Goal: Task Accomplishment & Management: Use online tool/utility

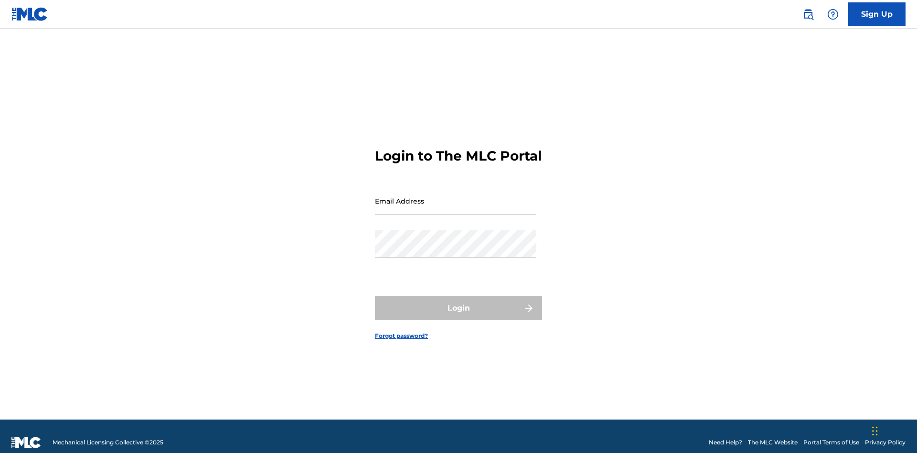
scroll to position [12, 0]
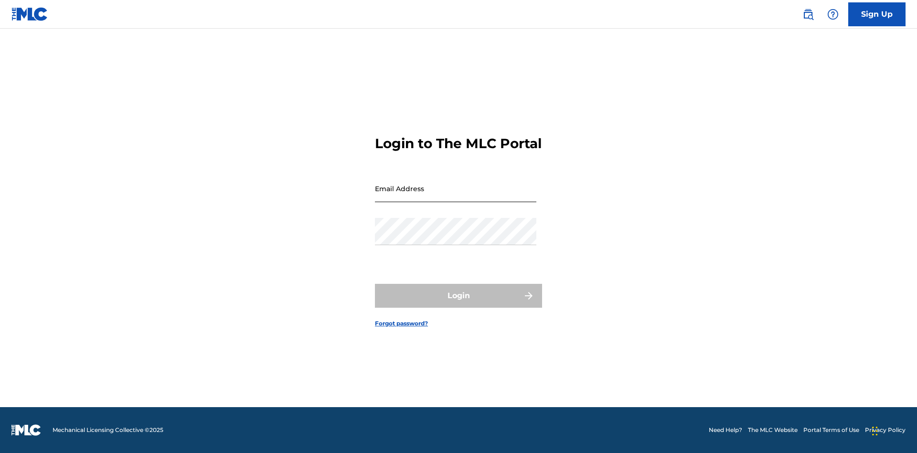
click at [456, 196] on input "Email Address" at bounding box center [455, 188] width 161 height 27
type input "[EMAIL_ADDRESS][DOMAIN_NAME]"
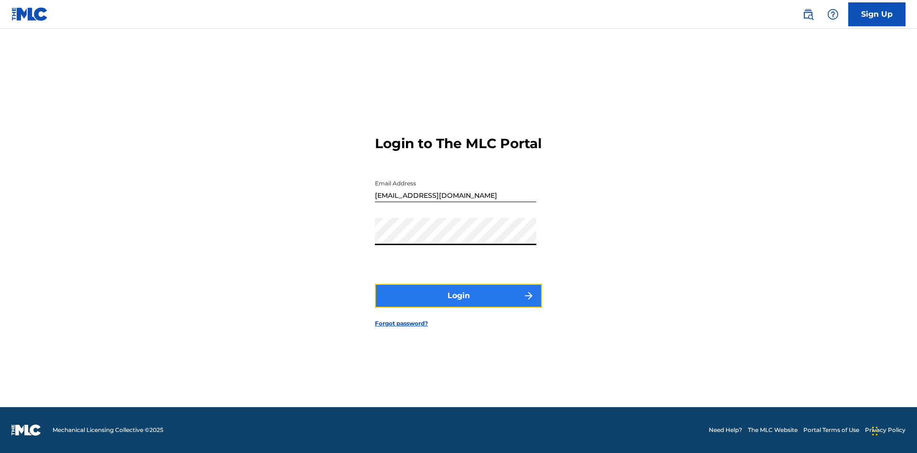
click at [458, 304] on button "Login" at bounding box center [458, 296] width 167 height 24
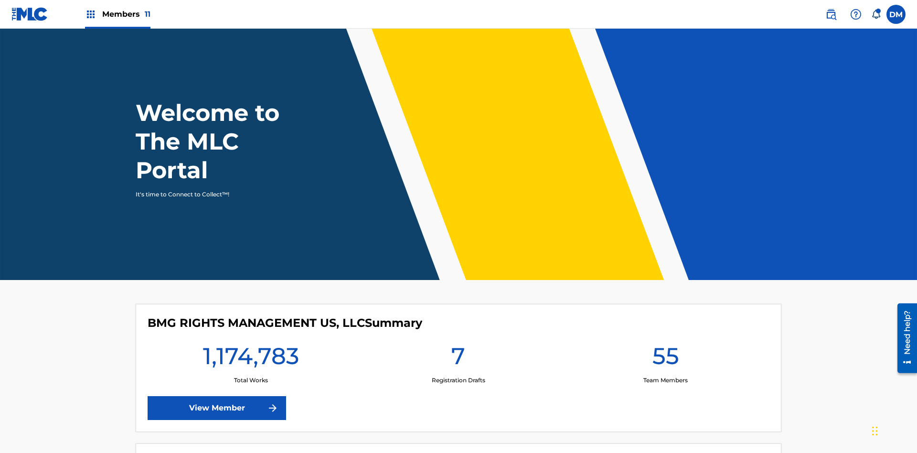
click at [117, 14] on span "Members 11" at bounding box center [126, 14] width 48 height 11
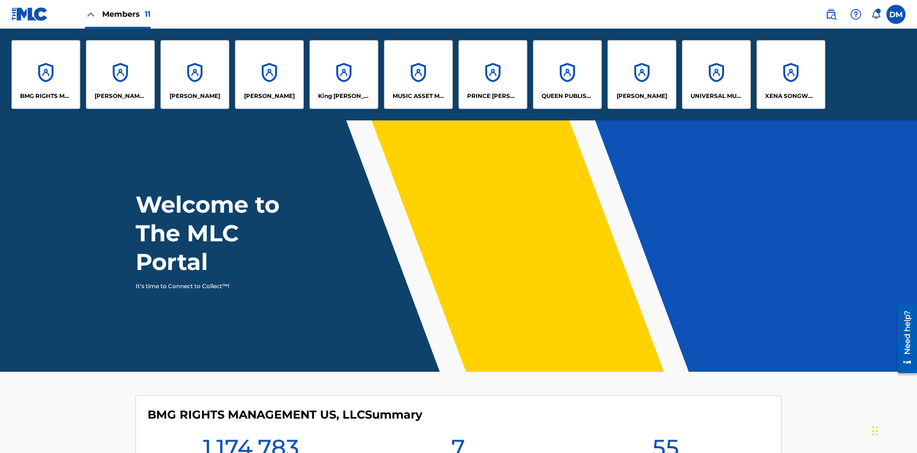
scroll to position [34, 0]
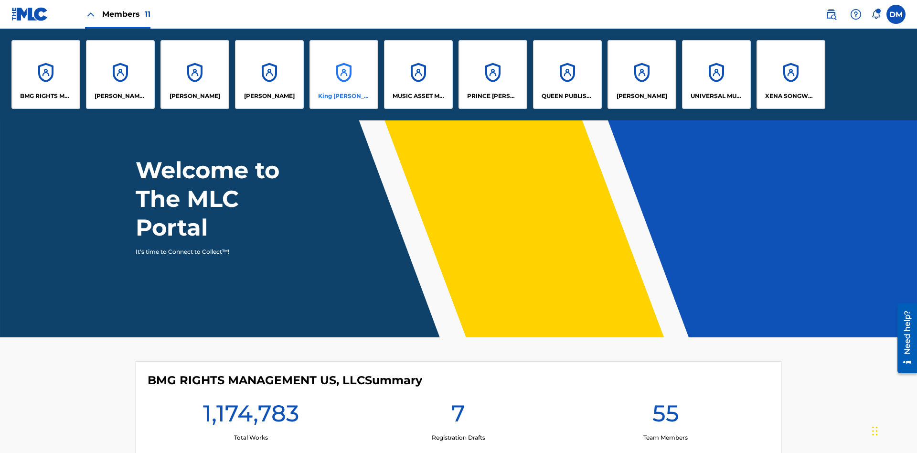
click at [343, 96] on p "King [PERSON_NAME]" at bounding box center [344, 96] width 52 height 9
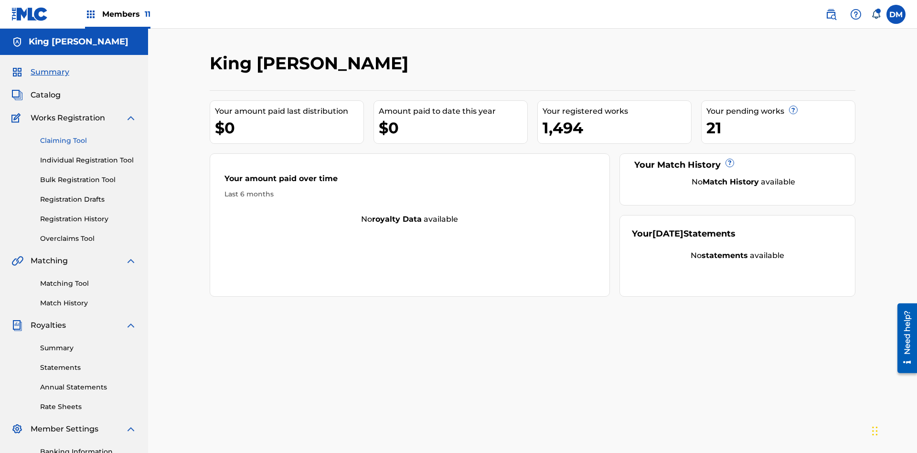
click at [88, 136] on link "Claiming Tool" at bounding box center [88, 141] width 96 height 10
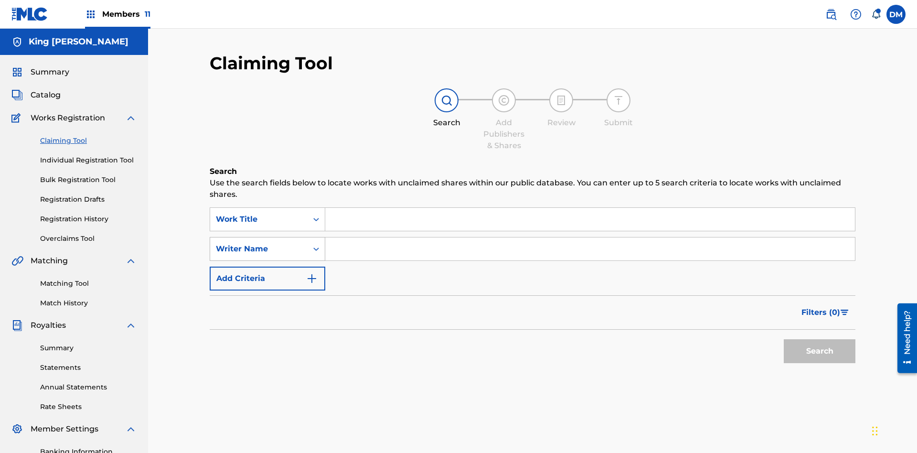
click at [259, 243] on div "Writer Name" at bounding box center [259, 248] width 86 height 11
click at [590, 237] on input "Search Form" at bounding box center [590, 248] width 530 height 23
click at [819, 339] on button "Search" at bounding box center [820, 351] width 72 height 24
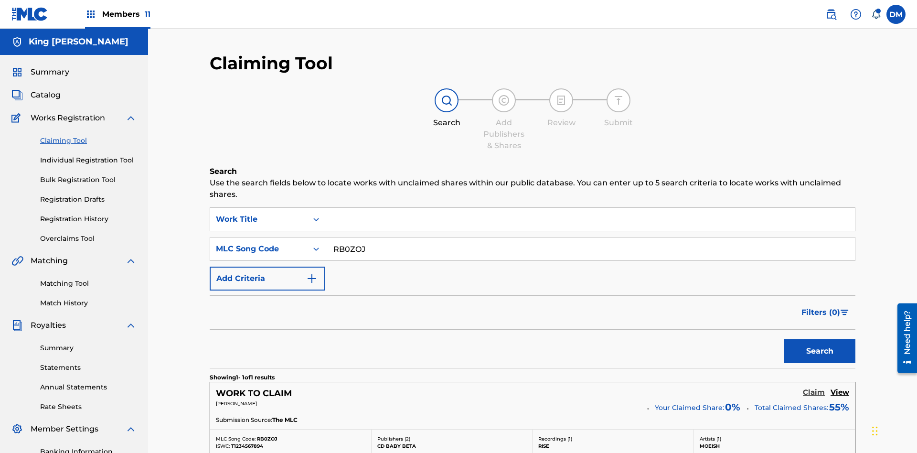
click at [814, 388] on h5 "Claim" at bounding box center [814, 392] width 22 height 9
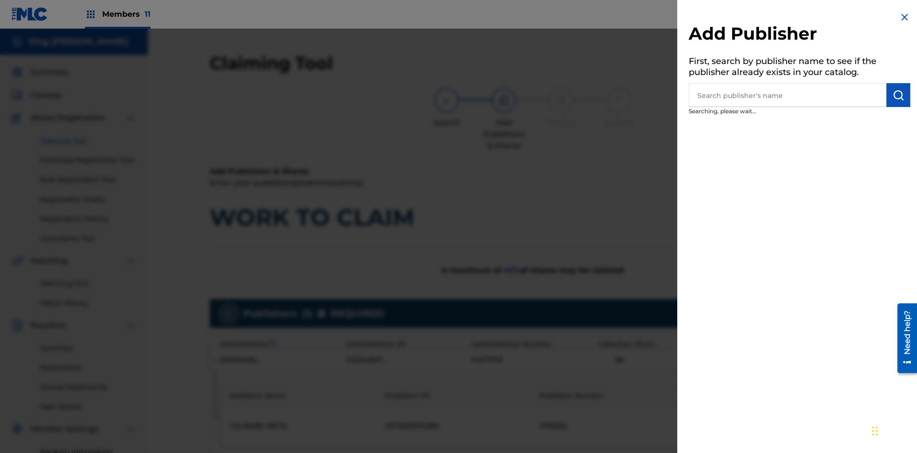
click at [787, 95] on input "text" at bounding box center [788, 95] width 198 height 24
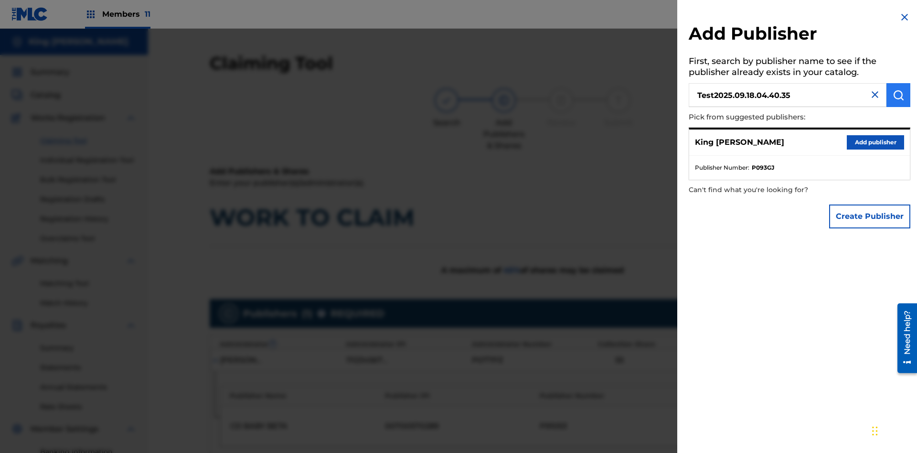
type input "Test2025.09.18.04.40.35"
click at [898, 95] on img "submit" at bounding box center [898, 94] width 11 height 11
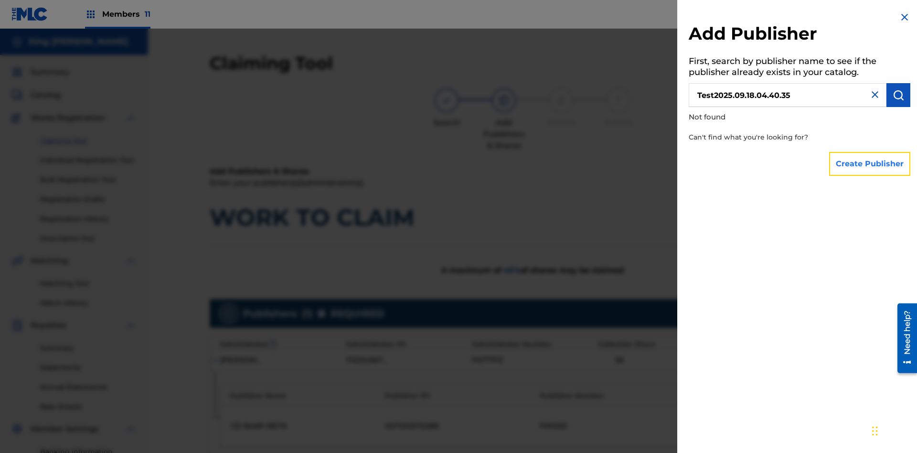
click at [870, 163] on button "Create Publisher" at bounding box center [869, 164] width 81 height 24
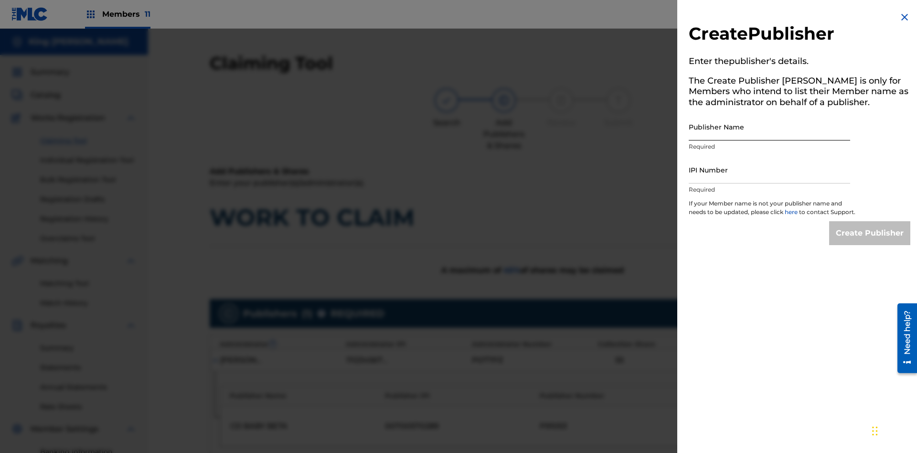
click at [769, 127] on input "Publisher Name" at bounding box center [769, 126] width 161 height 27
click at [769, 170] on input "IPI Number" at bounding box center [769, 169] width 161 height 27
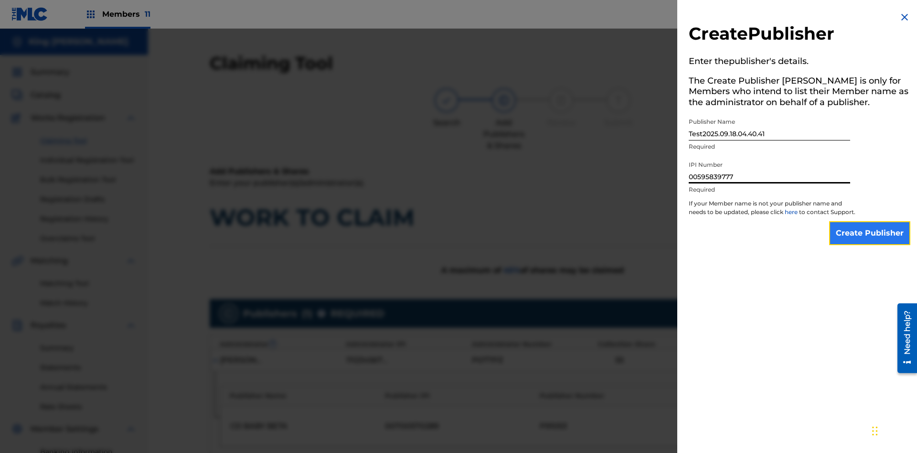
click at [870, 242] on input "Create Publisher" at bounding box center [869, 233] width 81 height 24
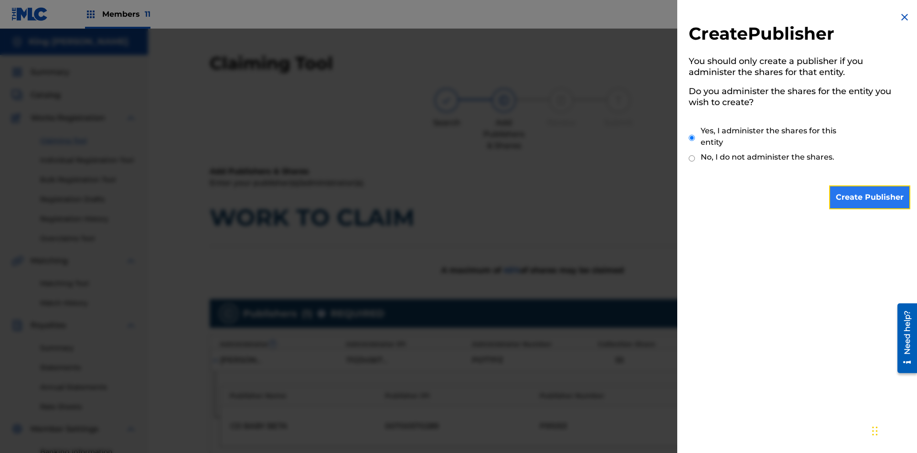
click at [870, 197] on input "Create Publisher" at bounding box center [869, 197] width 81 height 24
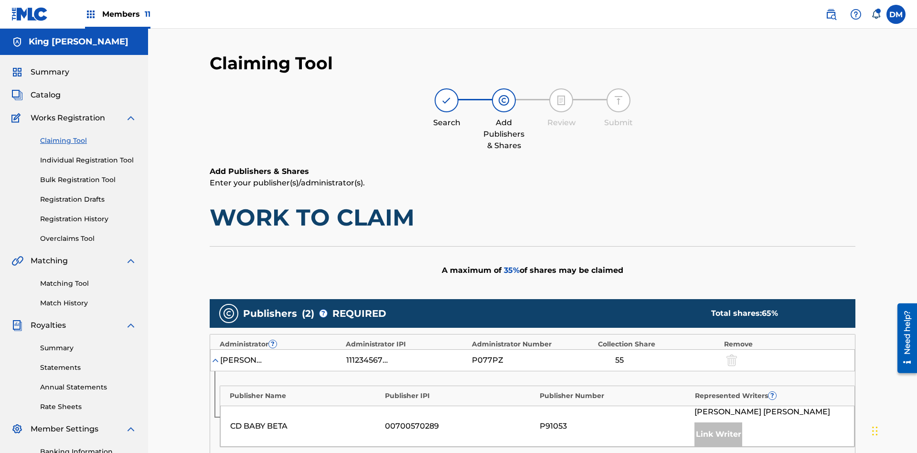
type input "10"
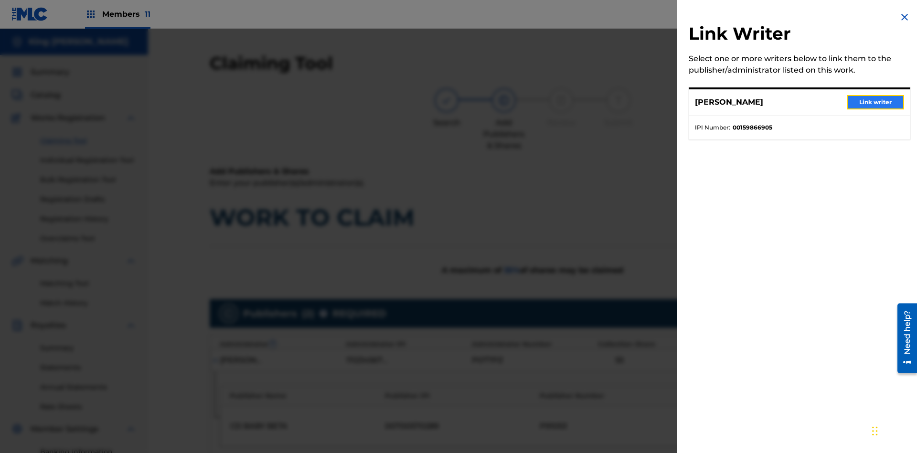
click at [875, 102] on button "Link writer" at bounding box center [875, 102] width 57 height 14
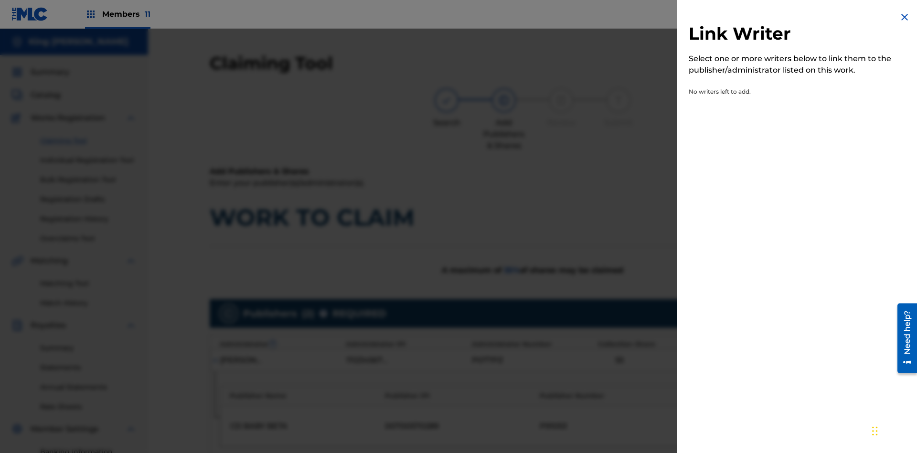
click at [904, 17] on img at bounding box center [904, 16] width 11 height 11
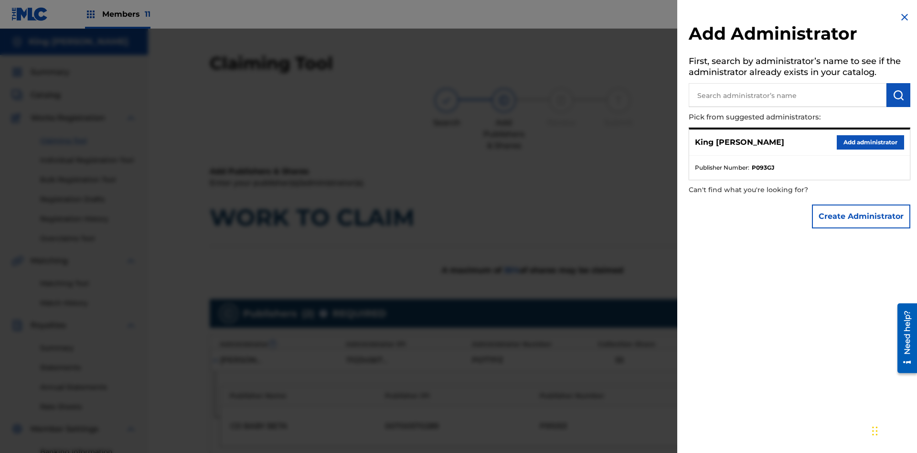
click at [787, 95] on input "text" at bounding box center [788, 95] width 198 height 24
type input "Test2025.09.18.04.41.10"
click at [898, 95] on img "submit" at bounding box center [898, 94] width 11 height 11
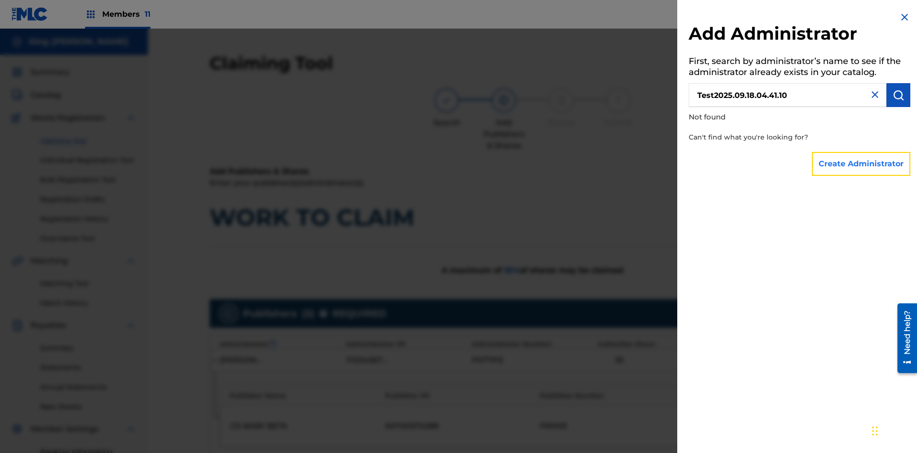
click at [861, 163] on button "Create Administrator" at bounding box center [861, 164] width 98 height 24
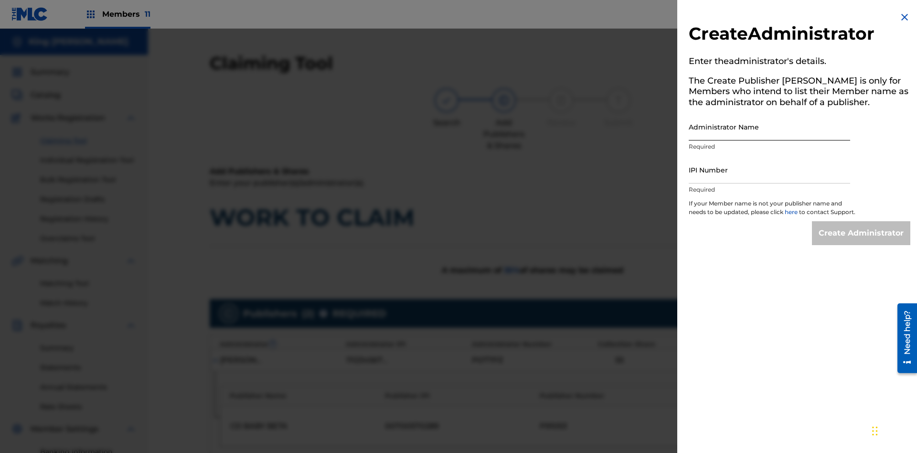
click at [769, 127] on input "Administrator Name" at bounding box center [769, 126] width 161 height 27
click at [769, 170] on input "IPI Number" at bounding box center [769, 169] width 161 height 27
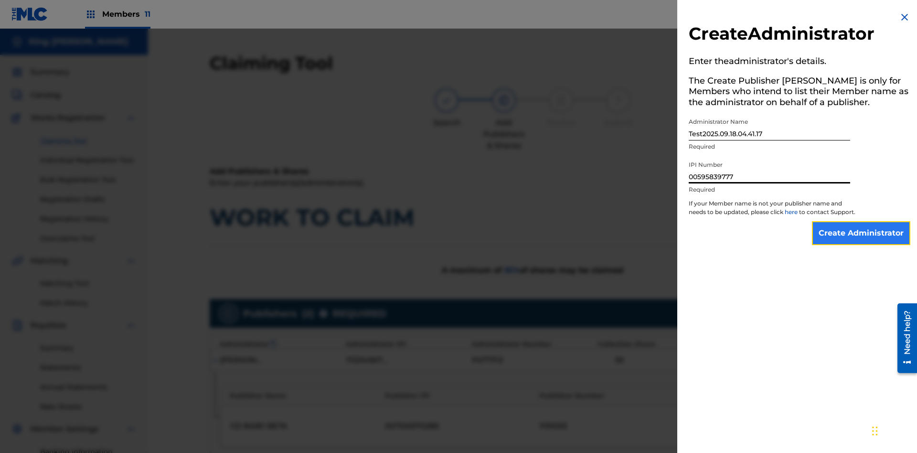
click at [861, 242] on input "Create Administrator" at bounding box center [861, 233] width 98 height 24
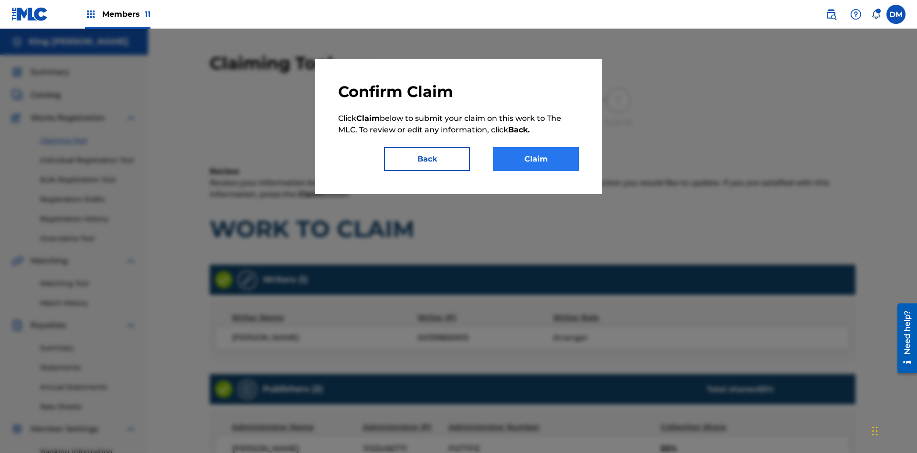
click at [536, 159] on button "Claim" at bounding box center [536, 159] width 86 height 24
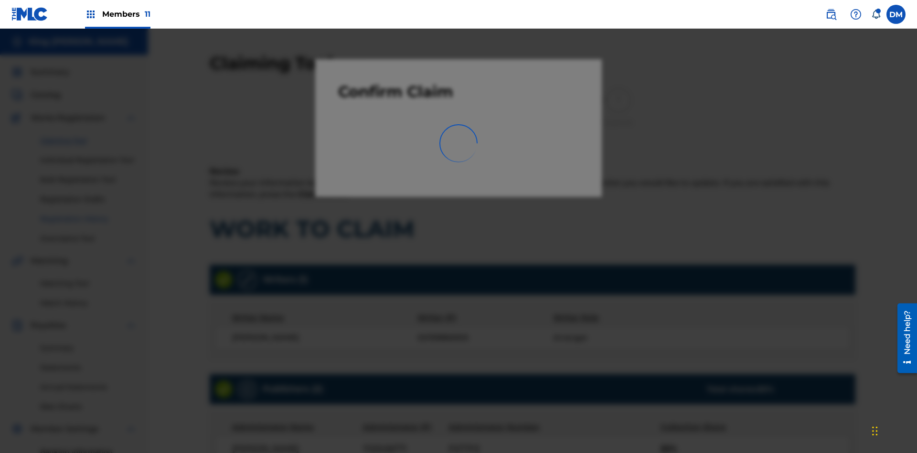
click at [88, 214] on link "Registration History" at bounding box center [88, 219] width 96 height 10
